Goal: Task Accomplishment & Management: Manage account settings

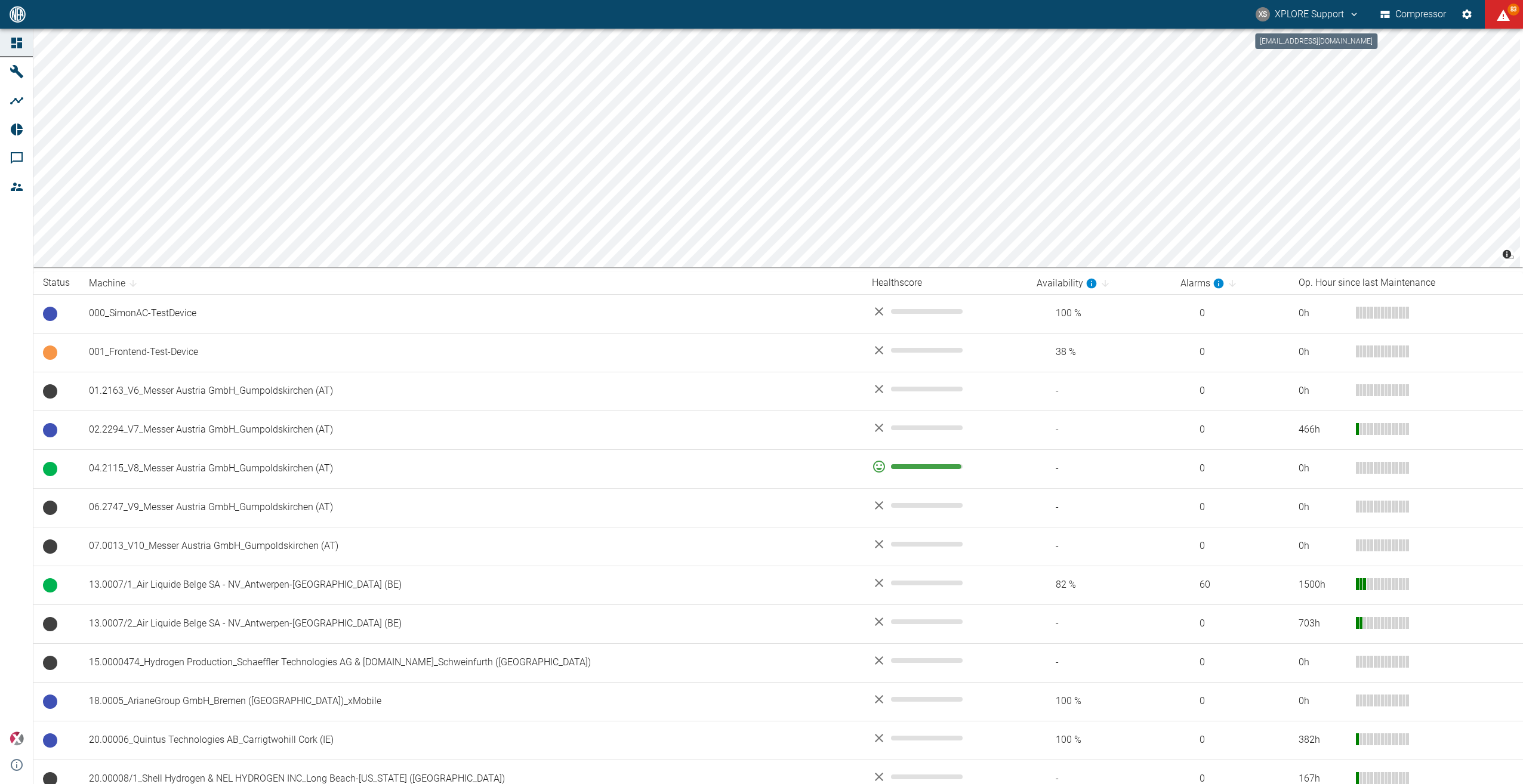
click at [1355, 17] on icon "compressors@neaxplore.com" at bounding box center [1354, 14] width 11 height 11
click at [1329, 55] on li "Logout" at bounding box center [1325, 47] width 72 height 21
